Goal: Task Accomplishment & Management: Complete application form

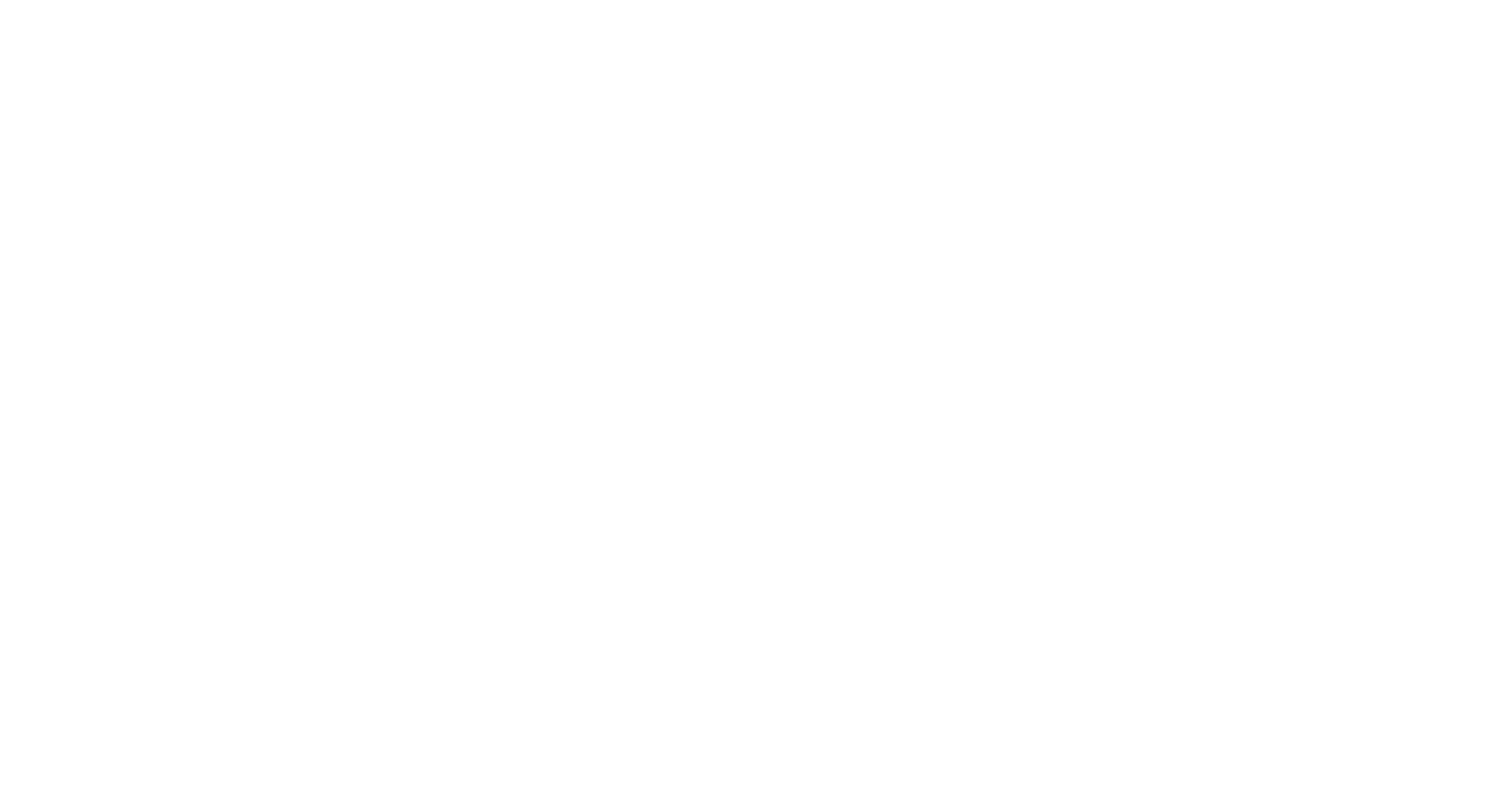
scroll to position [18, 0]
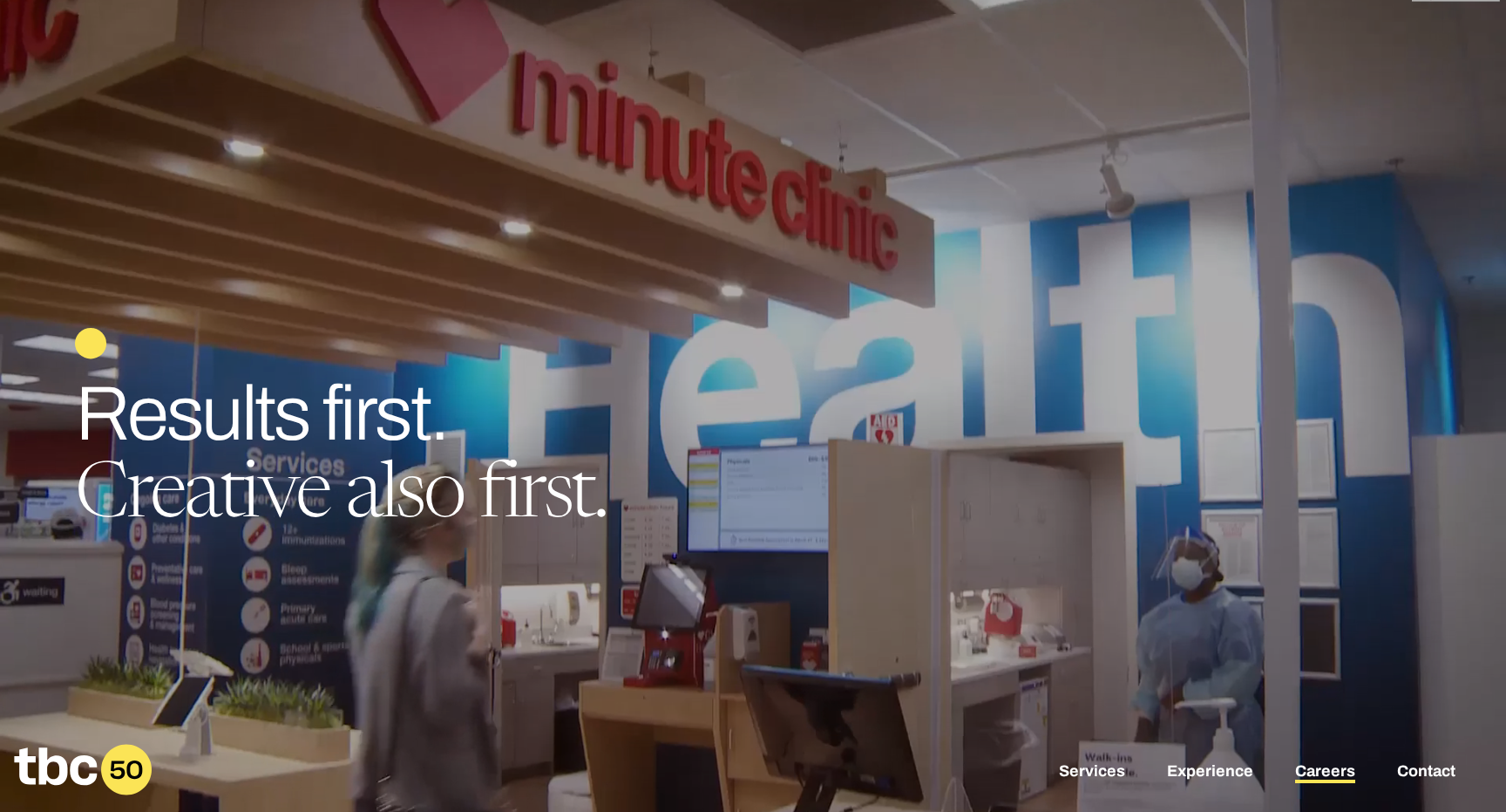
click at [1316, 767] on link "Careers" at bounding box center [1325, 772] width 60 height 21
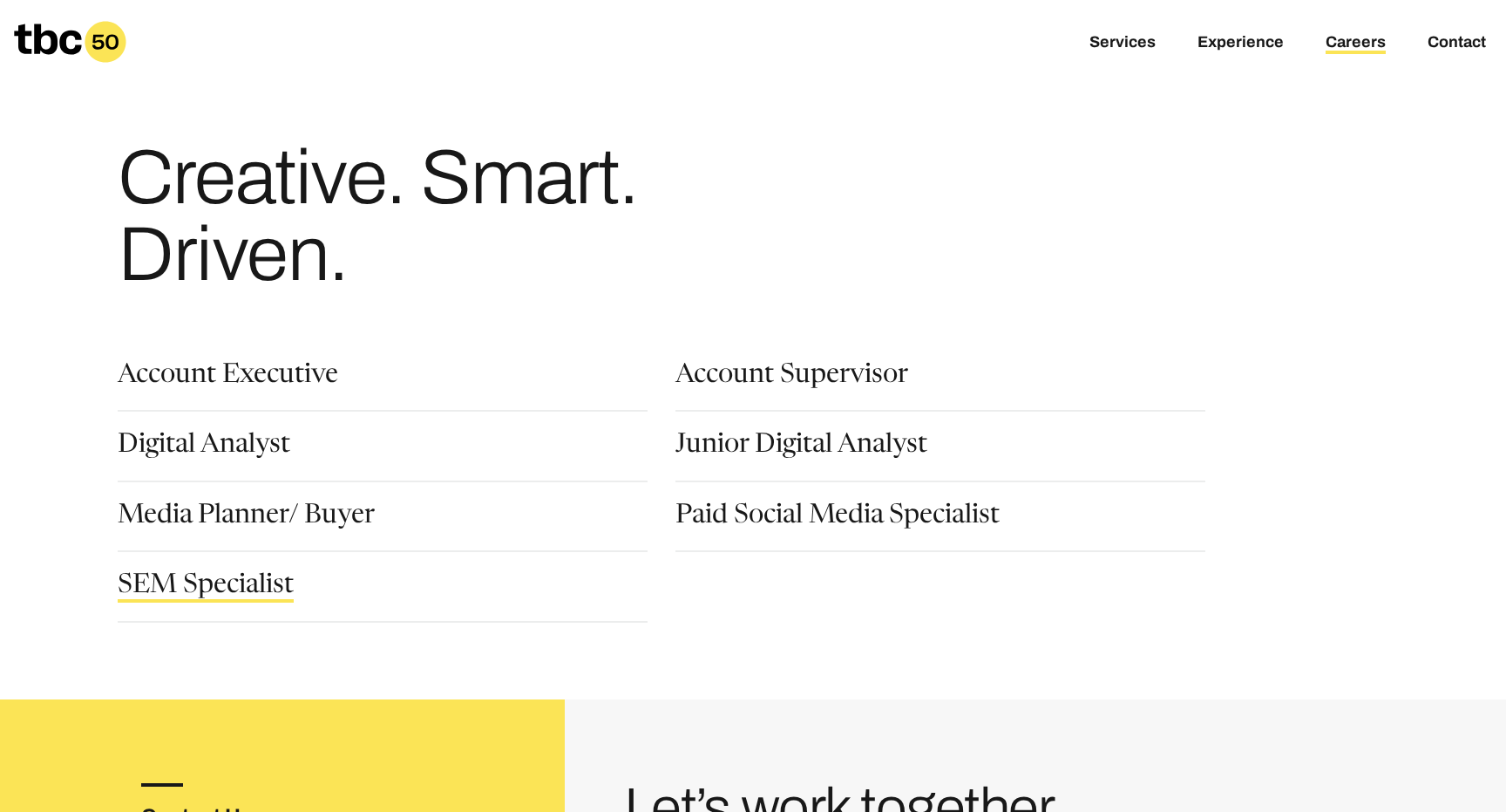
click at [208, 586] on link "SEM Specialist" at bounding box center [206, 588] width 176 height 30
